Goal: Transaction & Acquisition: Book appointment/travel/reservation

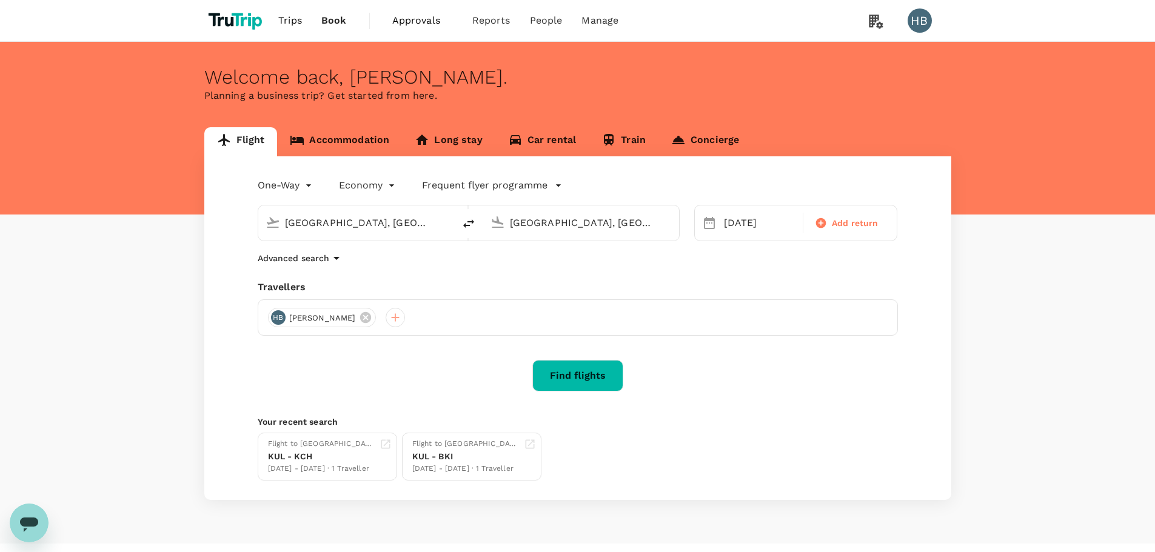
click at [334, 229] on input "[GEOGRAPHIC_DATA], [GEOGRAPHIC_DATA] (any)" at bounding box center [357, 222] width 144 height 19
click at [338, 266] on p "[PERSON_NAME] Intl" at bounding box center [374, 270] width 212 height 12
type input "[PERSON_NAME] Intl (ORD)"
click at [575, 227] on input "[GEOGRAPHIC_DATA], [GEOGRAPHIC_DATA] (any)" at bounding box center [582, 222] width 144 height 19
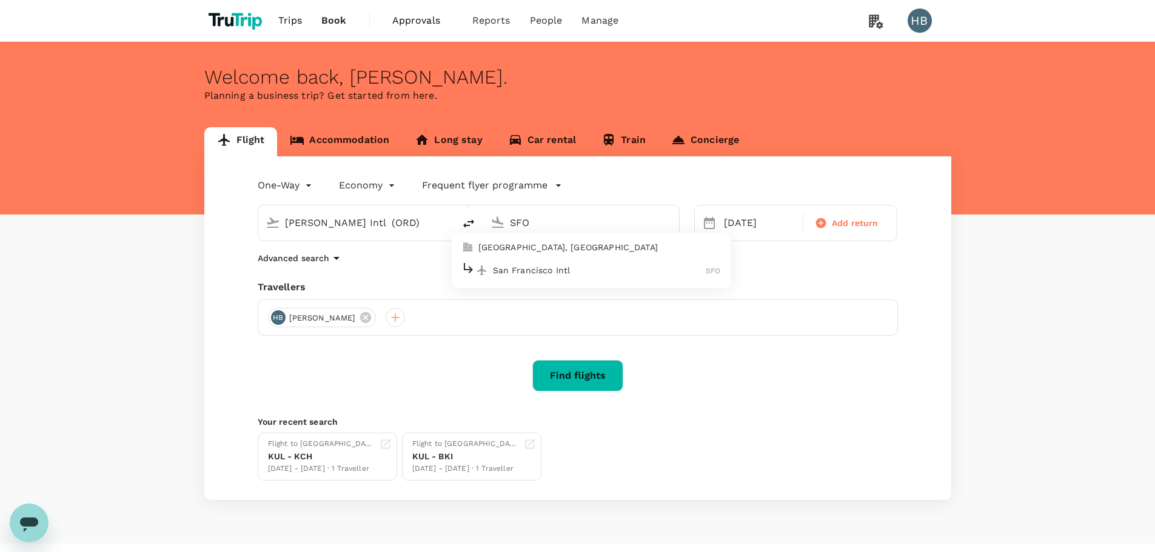
click at [613, 276] on p "San Francisco Intl" at bounding box center [599, 270] width 213 height 12
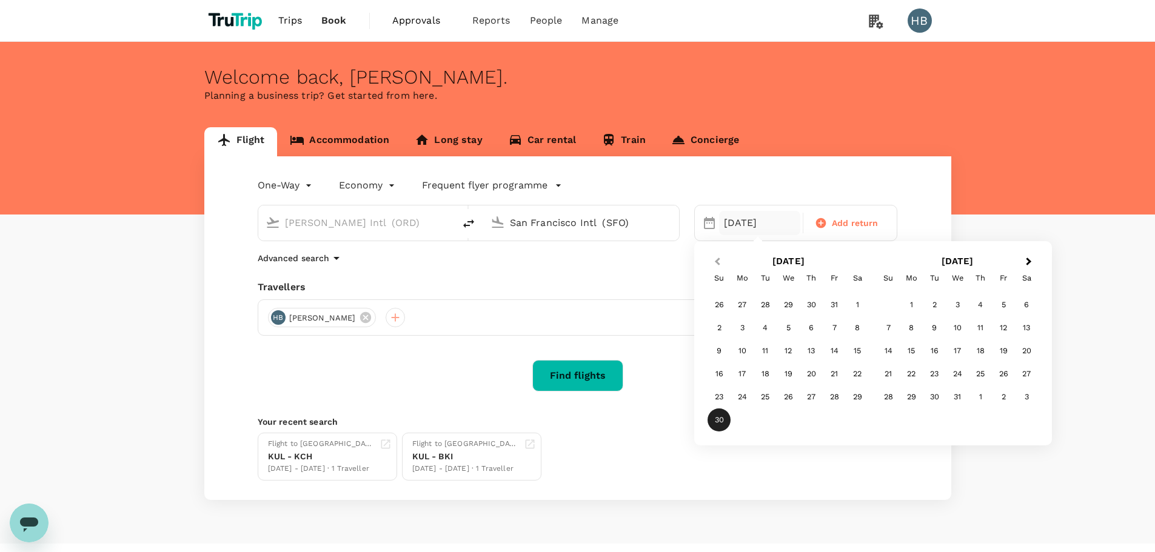
type input "San Francisco Intl (SFO)"
click at [717, 259] on span "Previous Month" at bounding box center [717, 262] width 0 height 14
click at [807, 351] on div "16" at bounding box center [811, 351] width 23 height 23
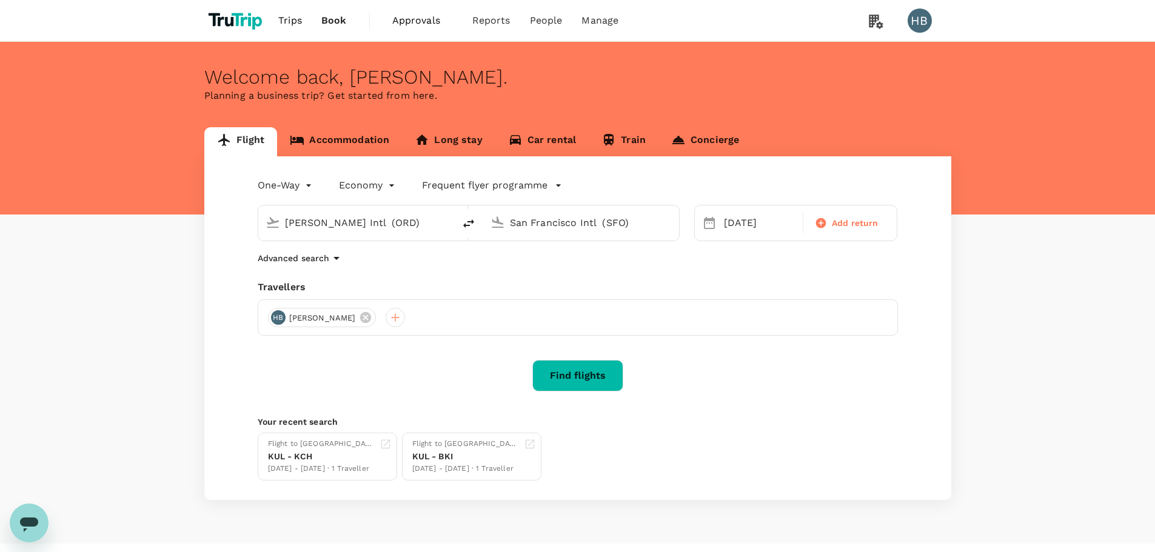
click at [600, 378] on button "Find flights" at bounding box center [577, 376] width 91 height 32
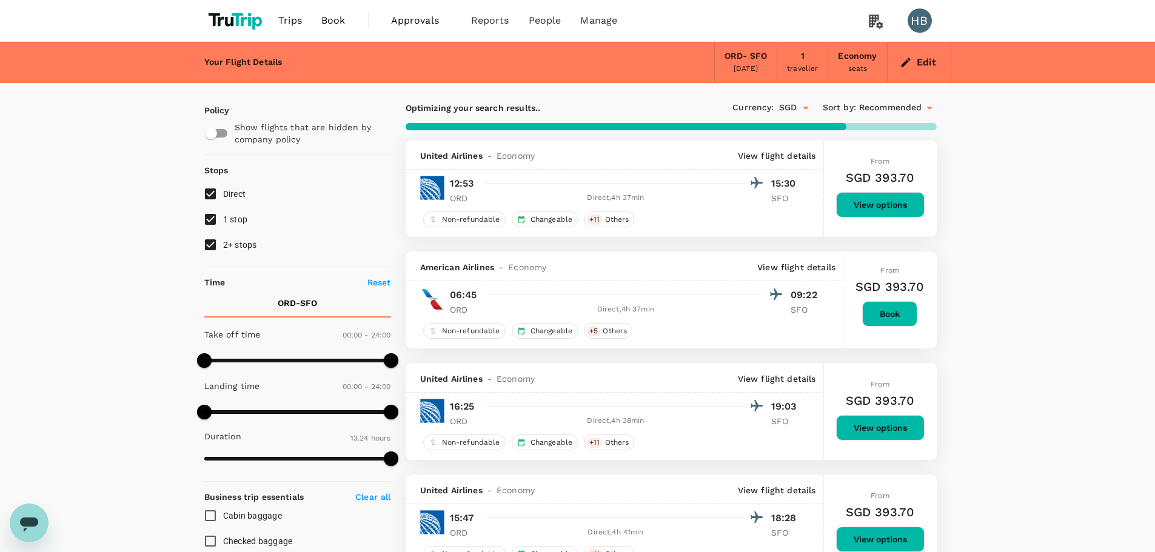
type input "1773"
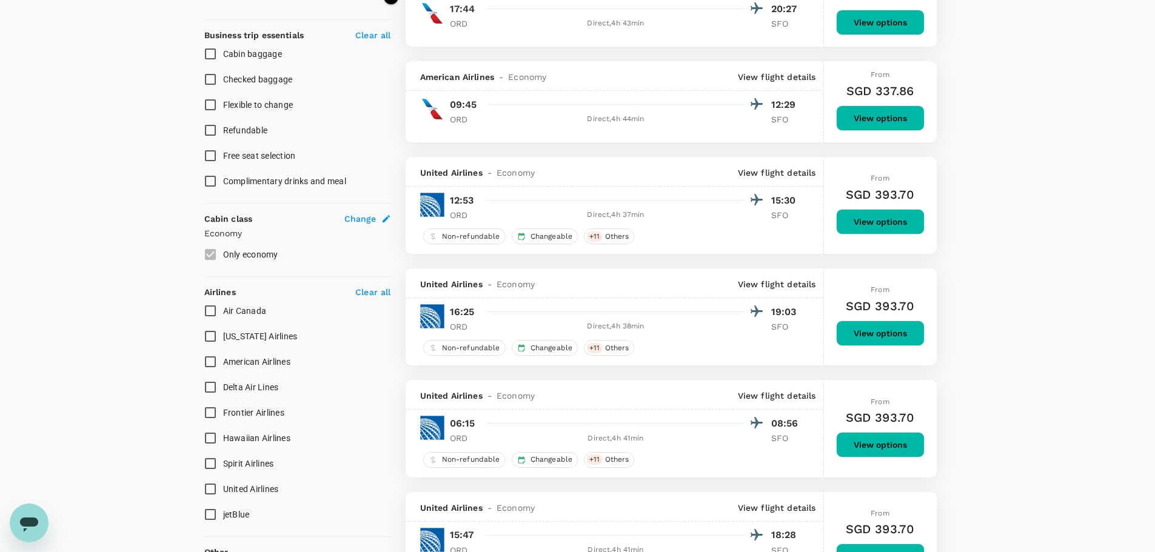
scroll to position [485, 0]
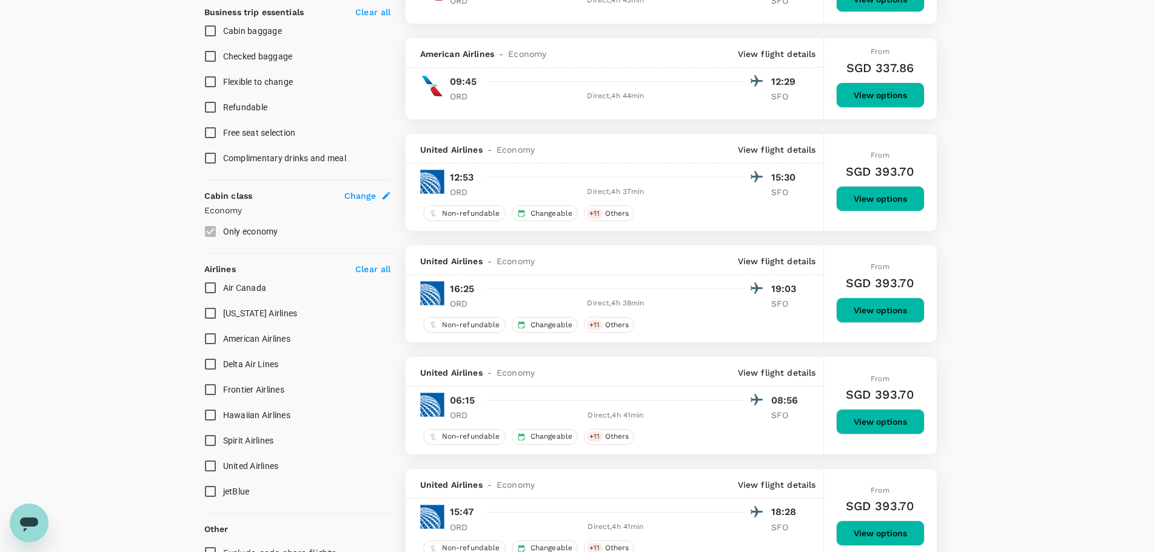
click at [207, 464] on input "United Airlines" at bounding box center [210, 466] width 25 height 25
checkbox input "true"
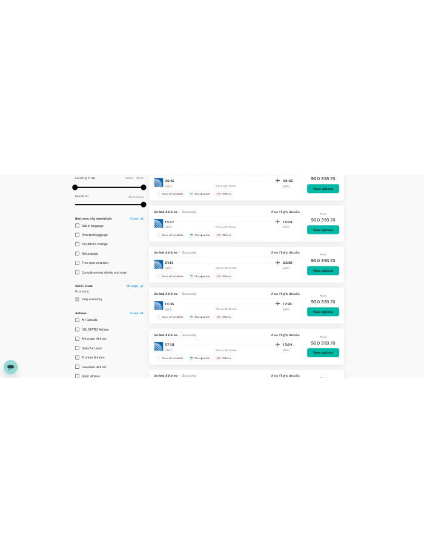
scroll to position [0, 0]
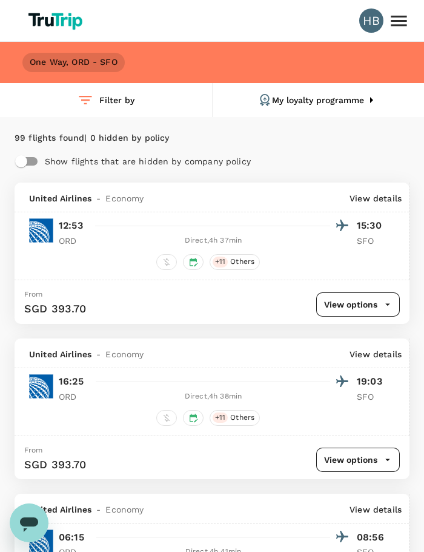
click at [85, 68] on h6 "One Way , ORD - SFO" at bounding box center [74, 62] width 88 height 13
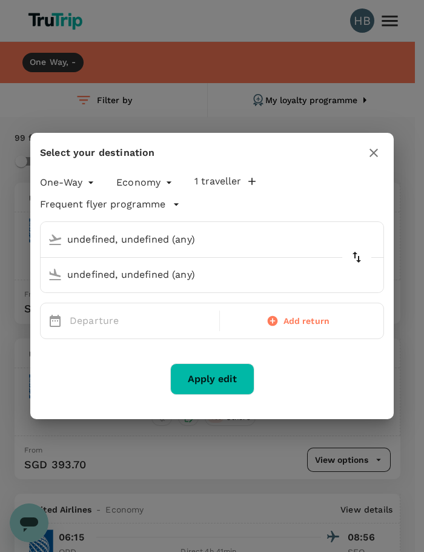
type input "[PERSON_NAME] Intl (ORD)"
type input "San Francisco Intl (SFO)"
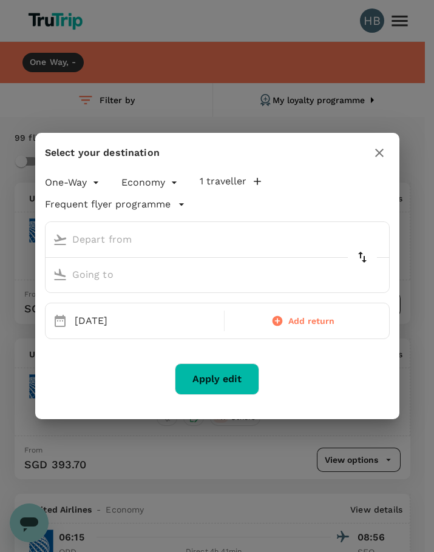
type input "[PERSON_NAME] Intl (ORD)"
type input "San Francisco Intl (SFO)"
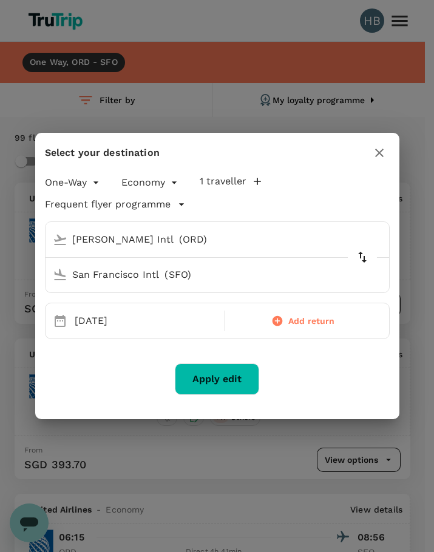
click at [378, 153] on icon "button" at bounding box center [379, 153] width 8 height 8
